Goal: Task Accomplishment & Management: Use online tool/utility

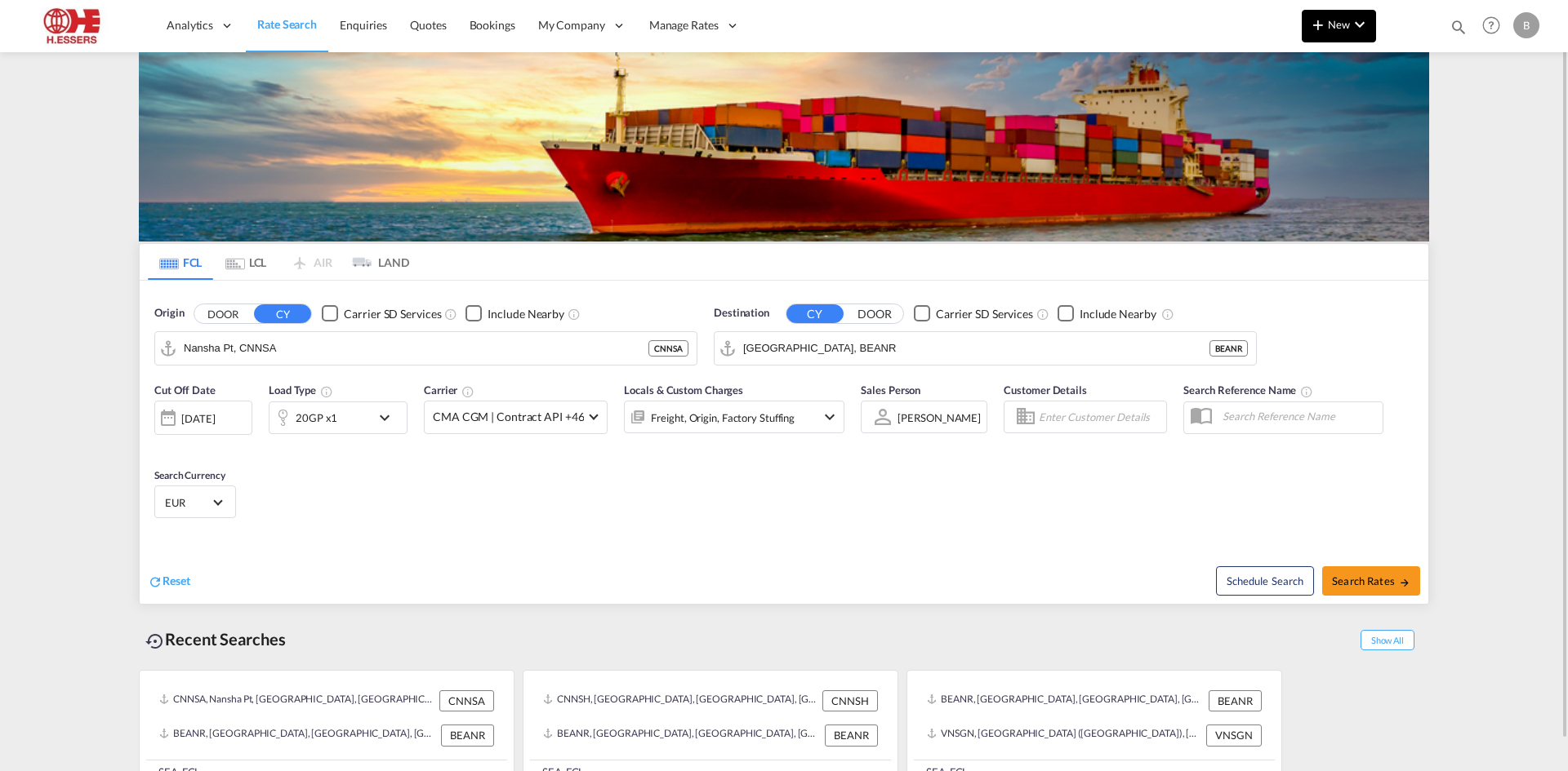
click at [1319, 26] on md-icon "icon-plus 400-fg" at bounding box center [1317, 24] width 20 height 20
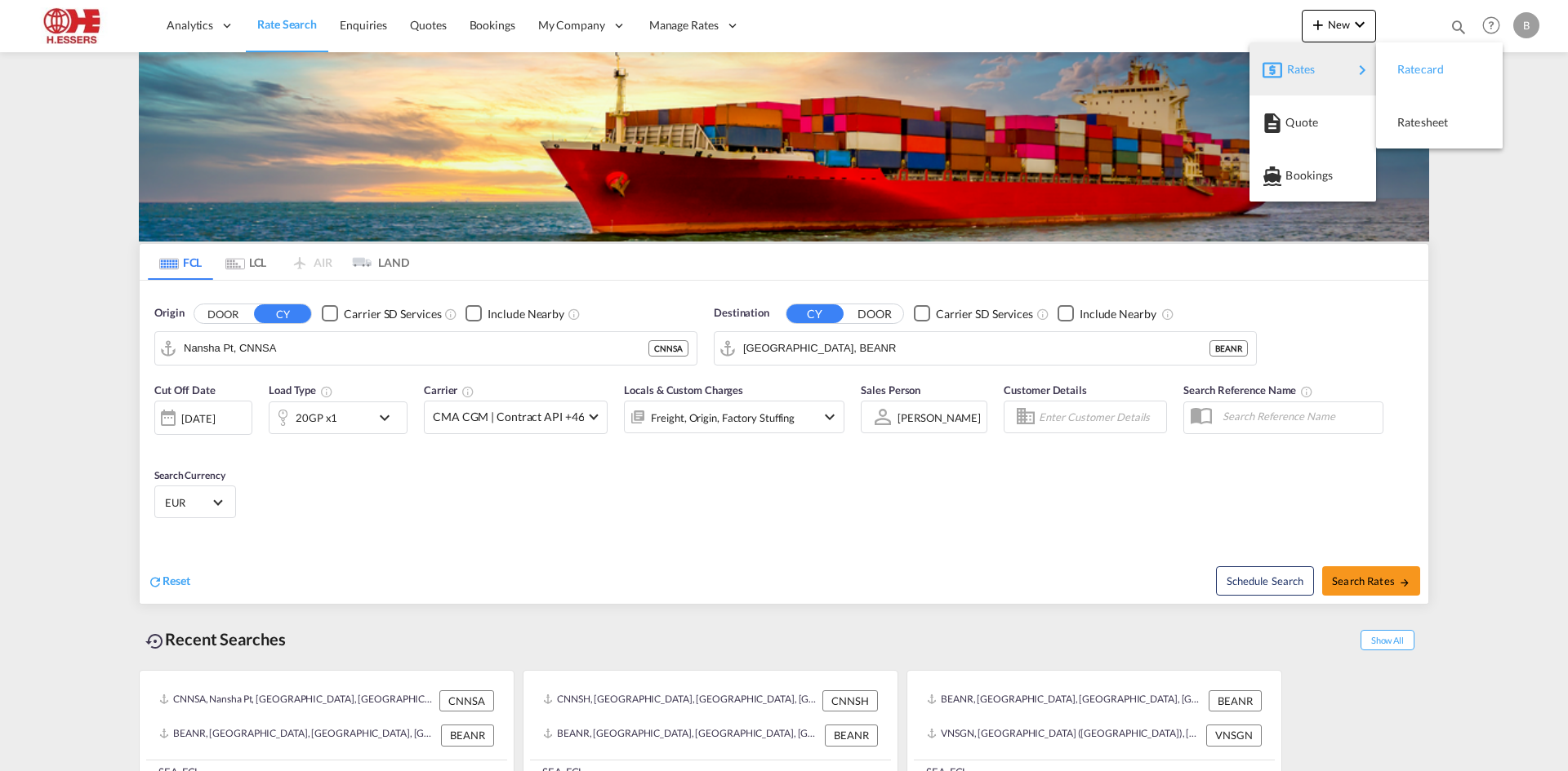
click at [1408, 71] on span "Ratecard" at bounding box center [1406, 69] width 18 height 32
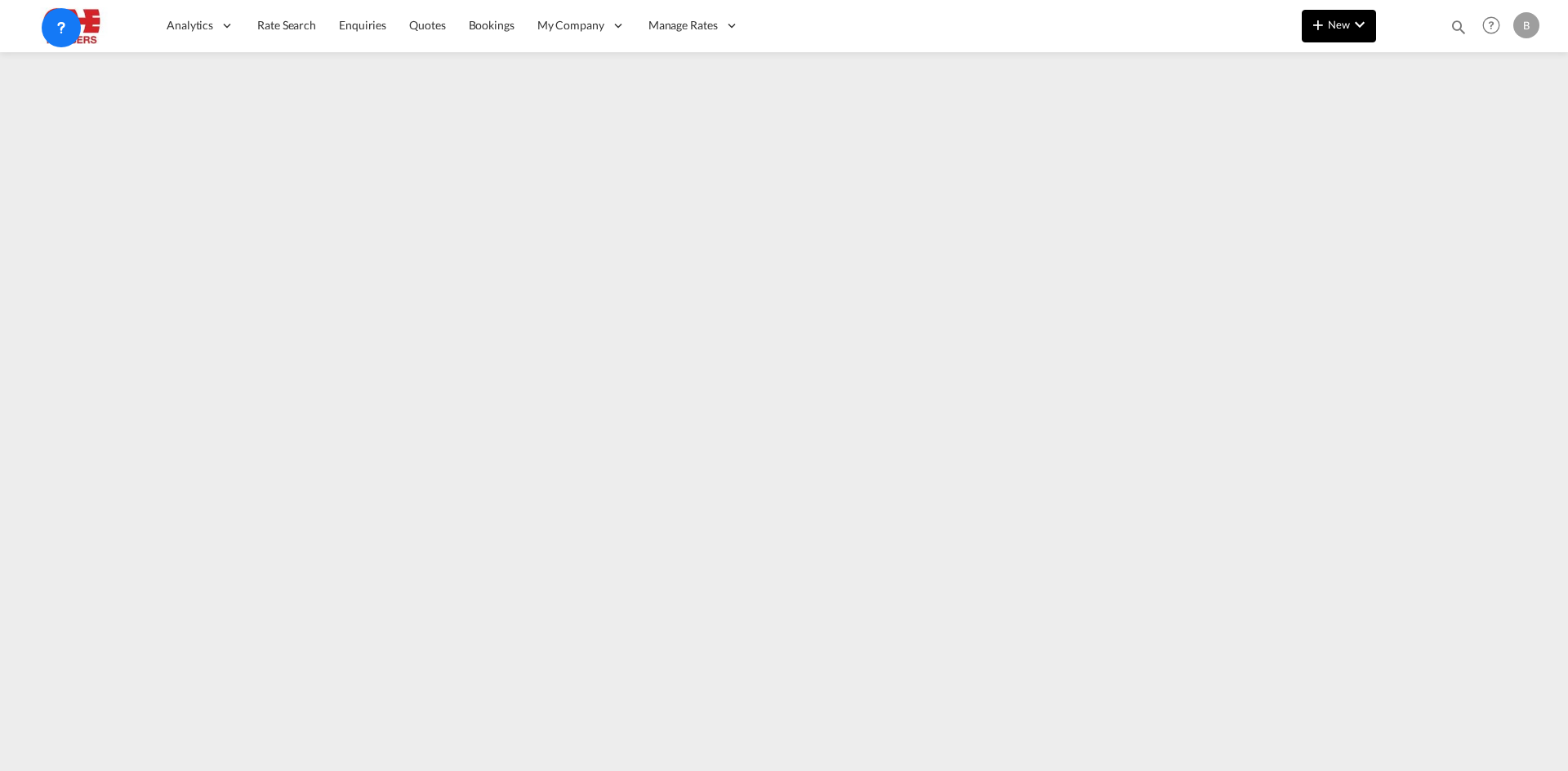
click at [1341, 18] on span "New" at bounding box center [1338, 24] width 61 height 13
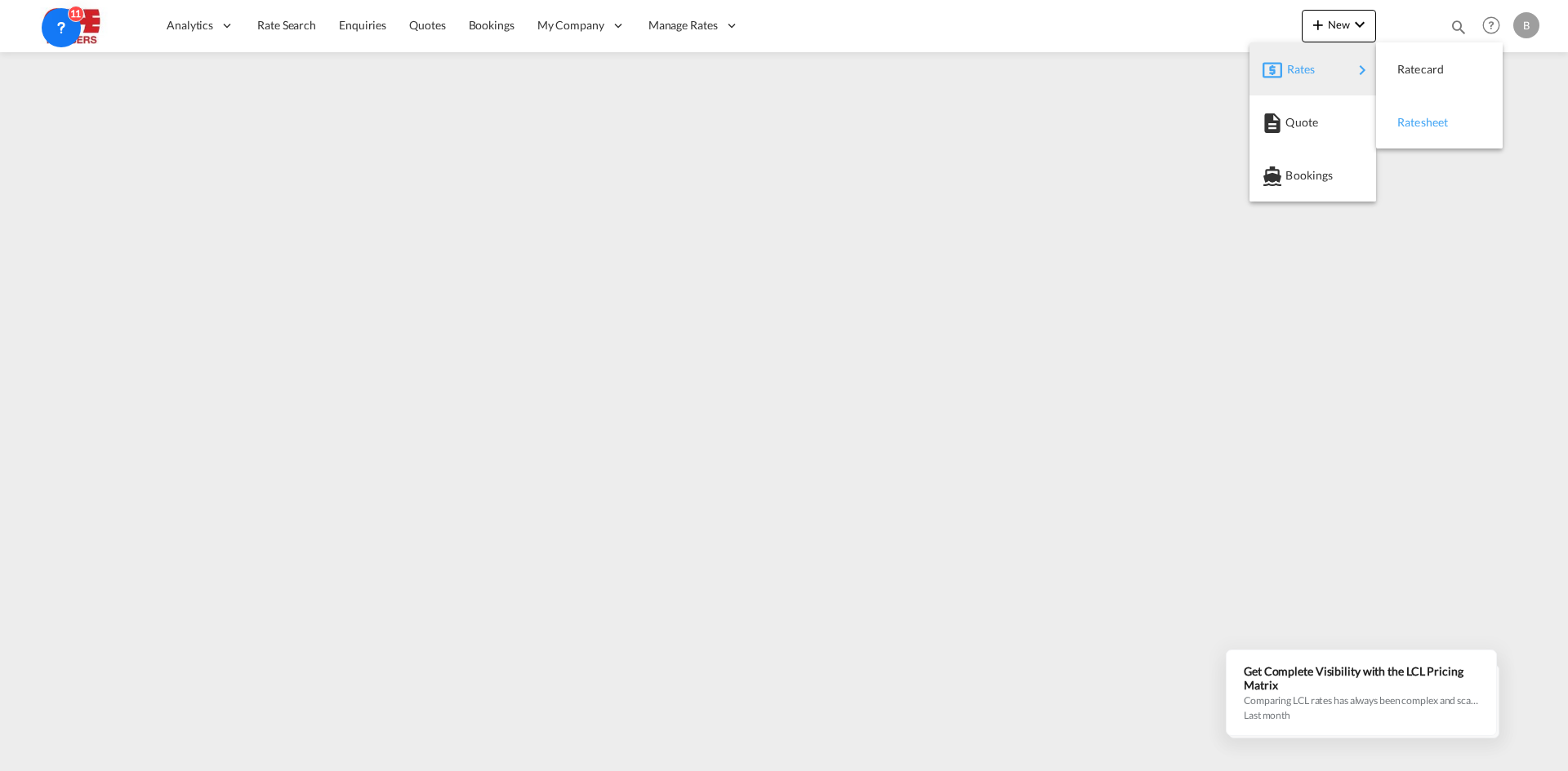
click at [1415, 125] on span "Ratesheet" at bounding box center [1406, 122] width 18 height 32
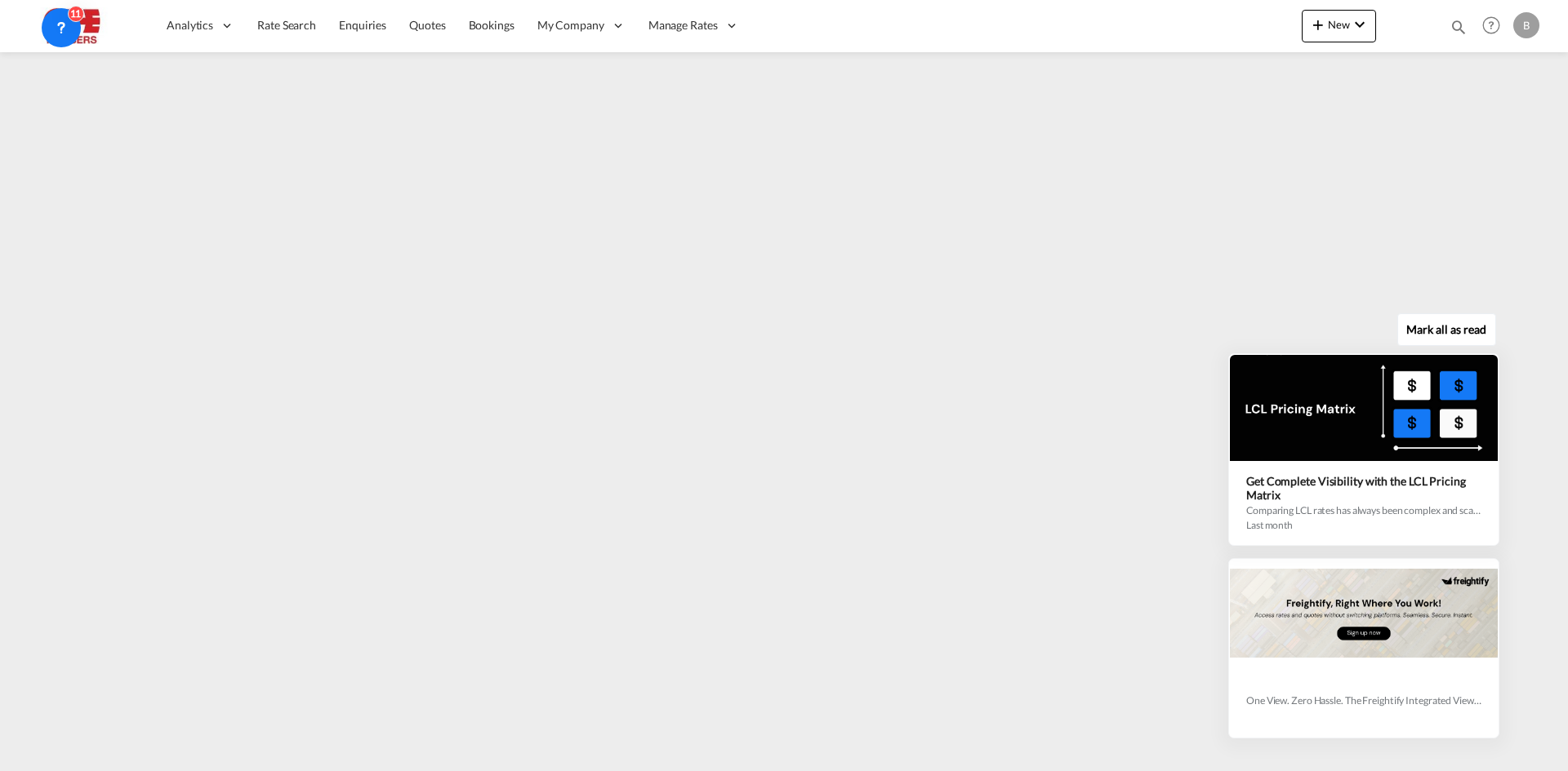
click at [1511, 733] on div "One View. Zero Hassle. The Freightify Integrated View embeds Freightify’s featu…" at bounding box center [1368, 529] width 296 height 419
